Goal: Transaction & Acquisition: Subscribe to service/newsletter

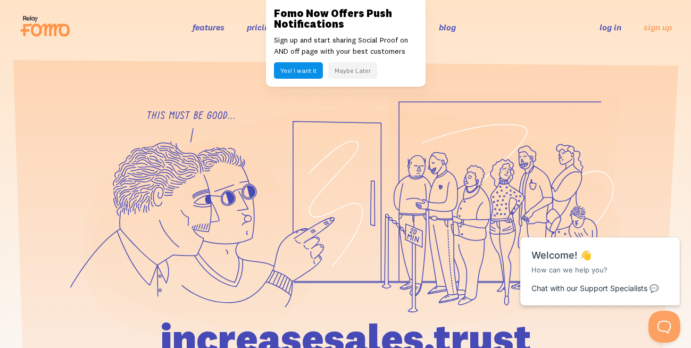
click at [353, 71] on button "Maybe Later" at bounding box center [352, 70] width 49 height 17
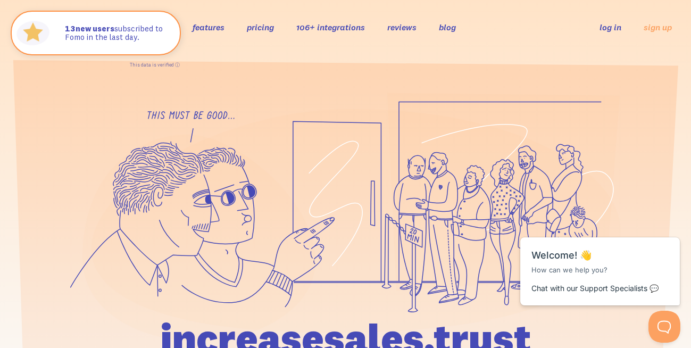
click at [320, 26] on link "106+ integrations" at bounding box center [330, 27] width 69 height 11
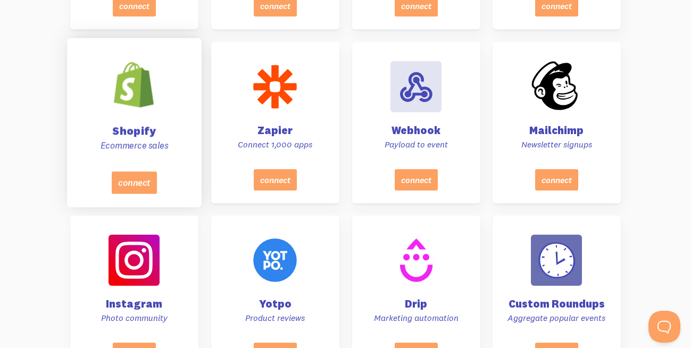
scroll to position [545, 0]
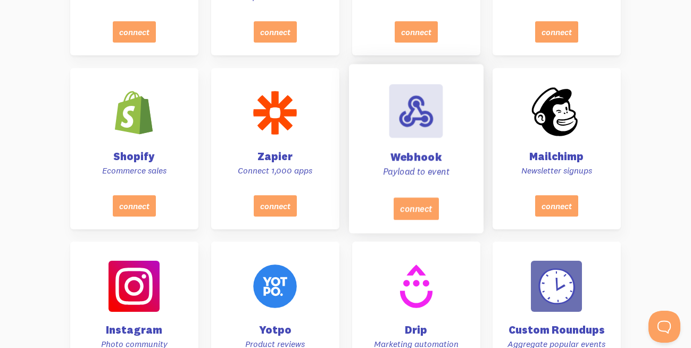
click at [401, 151] on h4 "Webhook" at bounding box center [416, 156] width 108 height 11
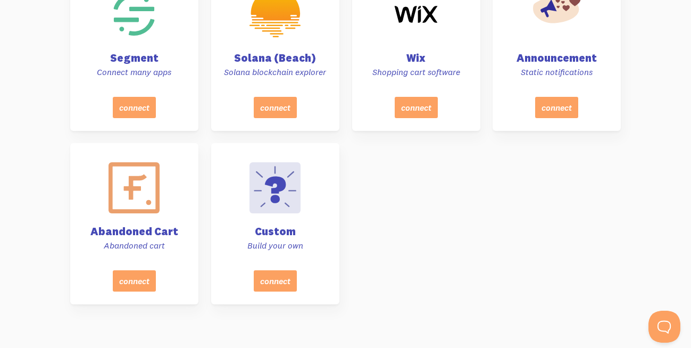
scroll to position [4685, 0]
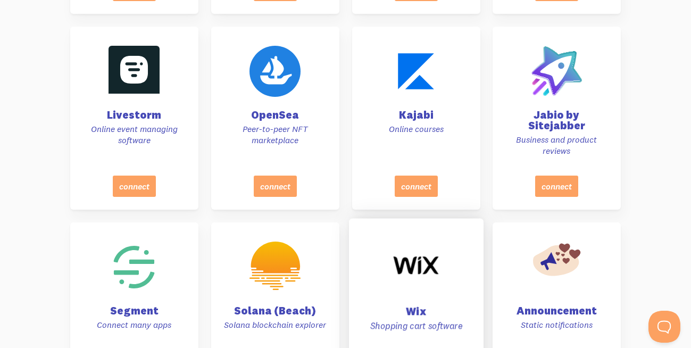
drag, startPoint x: 421, startPoint y: 306, endPoint x: 419, endPoint y: 348, distance: 41.6
click at [419, 348] on link "Wix Shopping cart software connect" at bounding box center [416, 302] width 135 height 169
